Goal: Transaction & Acquisition: Subscribe to service/newsletter

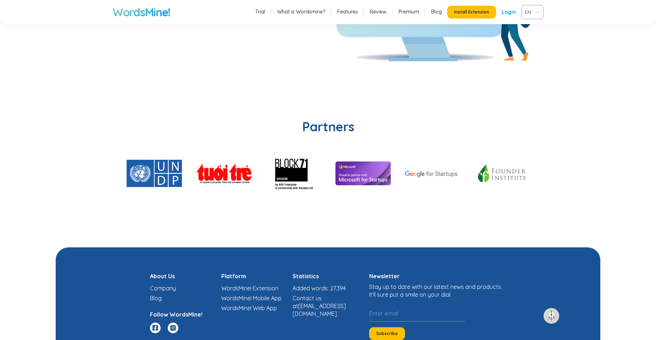
scroll to position [1698, 0]
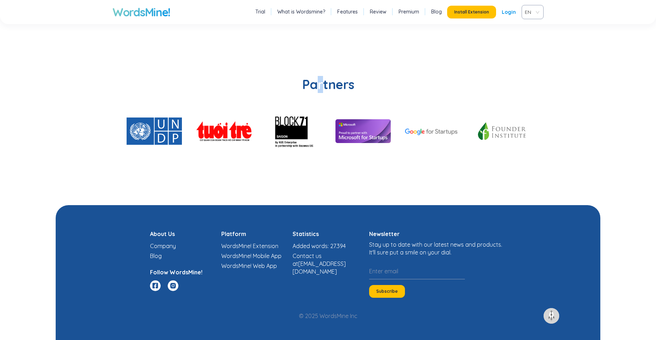
drag, startPoint x: 317, startPoint y: 86, endPoint x: 347, endPoint y: 84, distance: 30.2
click at [342, 84] on h2 "Partners" at bounding box center [327, 84] width 431 height 17
click at [424, 173] on div at bounding box center [327, 140] width 431 height 73
click at [345, 130] on img at bounding box center [363, 131] width 55 height 24
click at [576, 170] on section "Partners" at bounding box center [328, 127] width 545 height 158
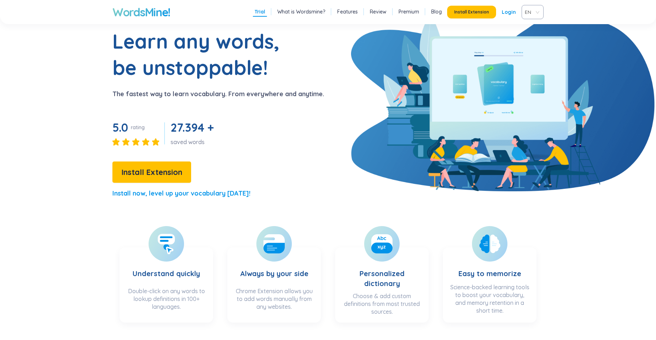
scroll to position [0, 0]
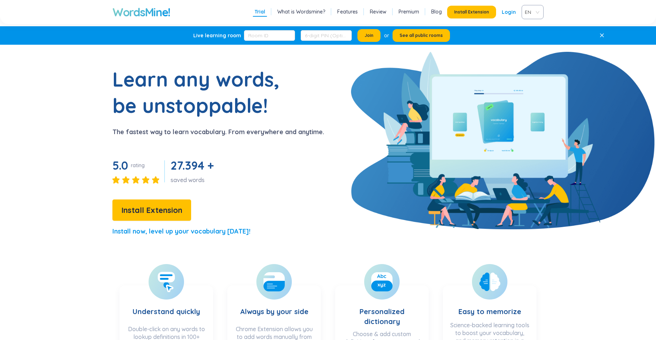
click at [417, 11] on link "Premium" at bounding box center [409, 11] width 21 height 7
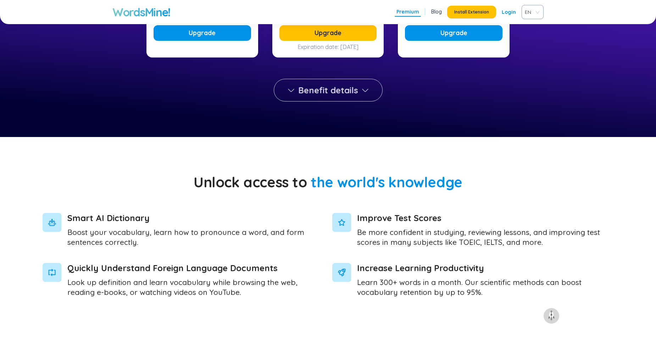
click at [330, 97] on button "Benefit details" at bounding box center [328, 90] width 109 height 23
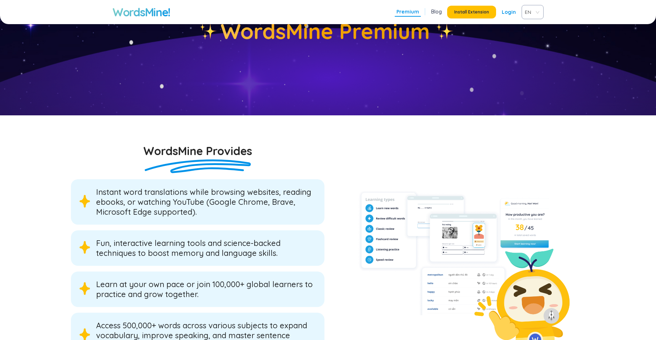
scroll to position [1076, 0]
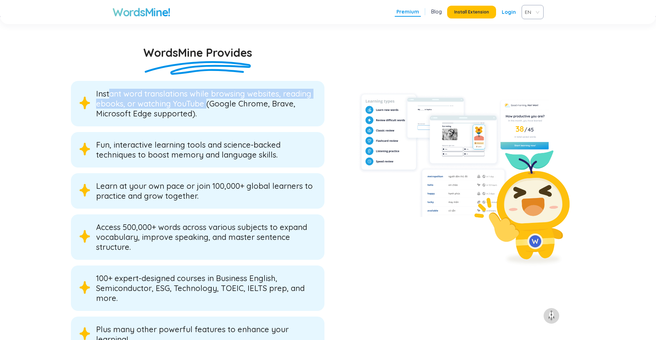
drag, startPoint x: 115, startPoint y: 98, endPoint x: 267, endPoint y: 103, distance: 152.3
click at [263, 103] on span "Instant word translations while browsing websites, reading ebooks, or watching …" at bounding box center [206, 104] width 220 height 30
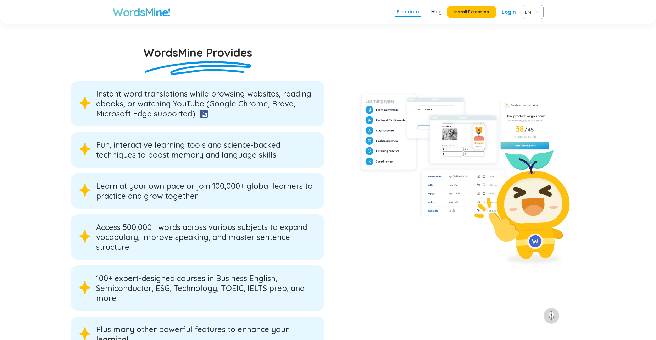
click at [290, 161] on div "Fun, interactive learning tools and science-backed techniques to boost memory a…" at bounding box center [198, 149] width 254 height 35
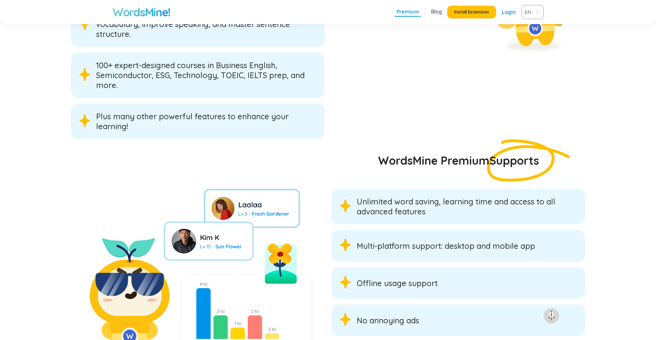
scroll to position [1395, 0]
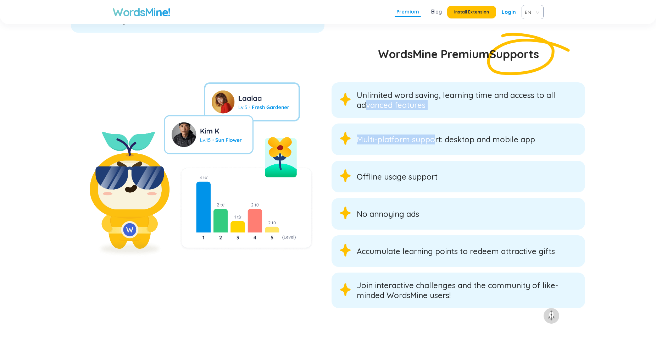
drag, startPoint x: 450, startPoint y: 130, endPoint x: 468, endPoint y: 143, distance: 22.9
click at [464, 140] on div "Unlimited word saving, learning time and access to all advanced features Multi-…" at bounding box center [459, 195] width 254 height 226
drag, startPoint x: 468, startPoint y: 143, endPoint x: 525, endPoint y: 211, distance: 88.6
click at [526, 213] on div "No annoying ads" at bounding box center [459, 214] width 254 height 32
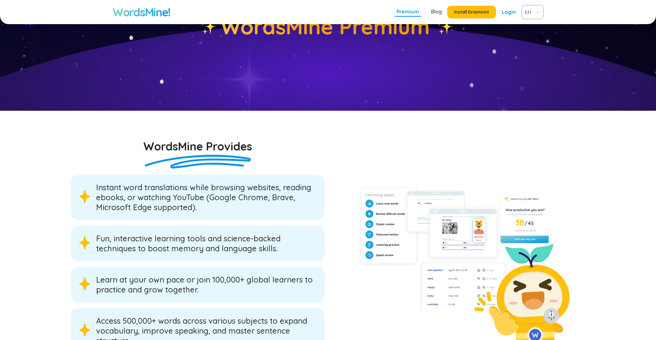
scroll to position [1054, 0]
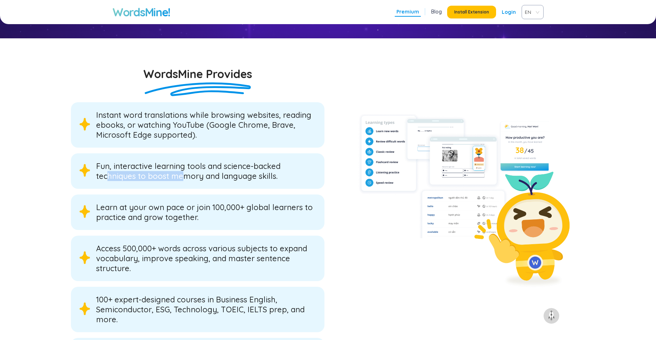
drag, startPoint x: 127, startPoint y: 174, endPoint x: 223, endPoint y: 180, distance: 96.3
click at [223, 180] on span "Fun, interactive learning tools and science-backed techniques to boost memory a…" at bounding box center [206, 171] width 220 height 20
drag, startPoint x: 223, startPoint y: 180, endPoint x: 313, endPoint y: 232, distance: 103.5
click at [313, 232] on div "Instant word translations while browsing websites, reading ebooks, or watching …" at bounding box center [198, 237] width 254 height 271
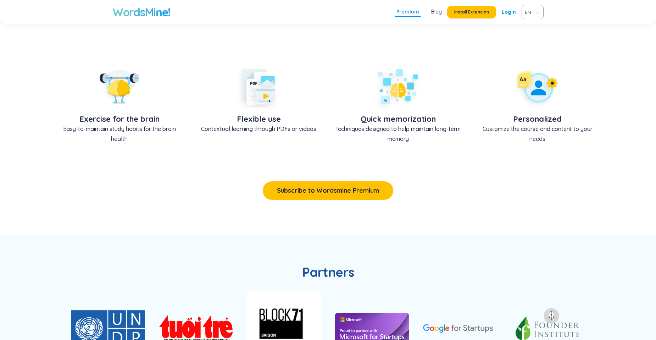
scroll to position [416, 0]
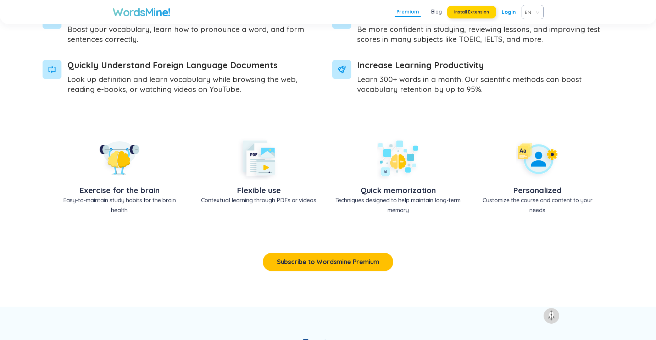
click at [472, 16] on button "Install Extension" at bounding box center [471, 12] width 49 height 13
